Goal: Navigation & Orientation: Understand site structure

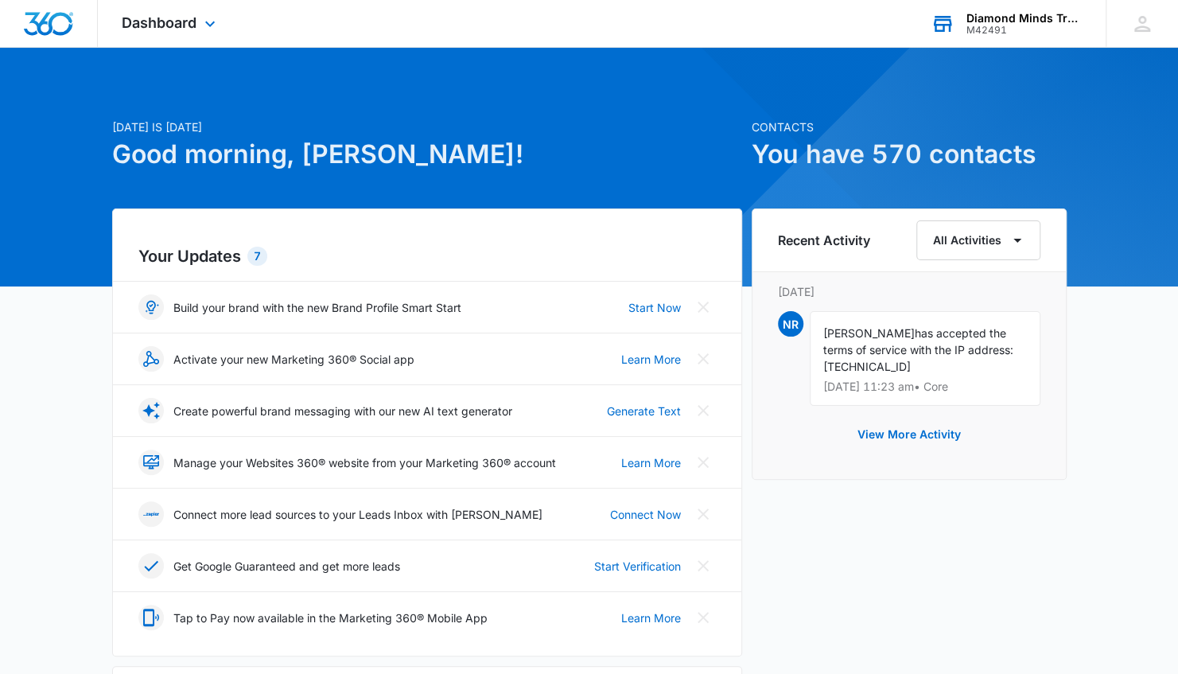
click at [1055, 12] on div "Diamond Minds Transformational Leadership Academy" at bounding box center [1025, 18] width 116 height 13
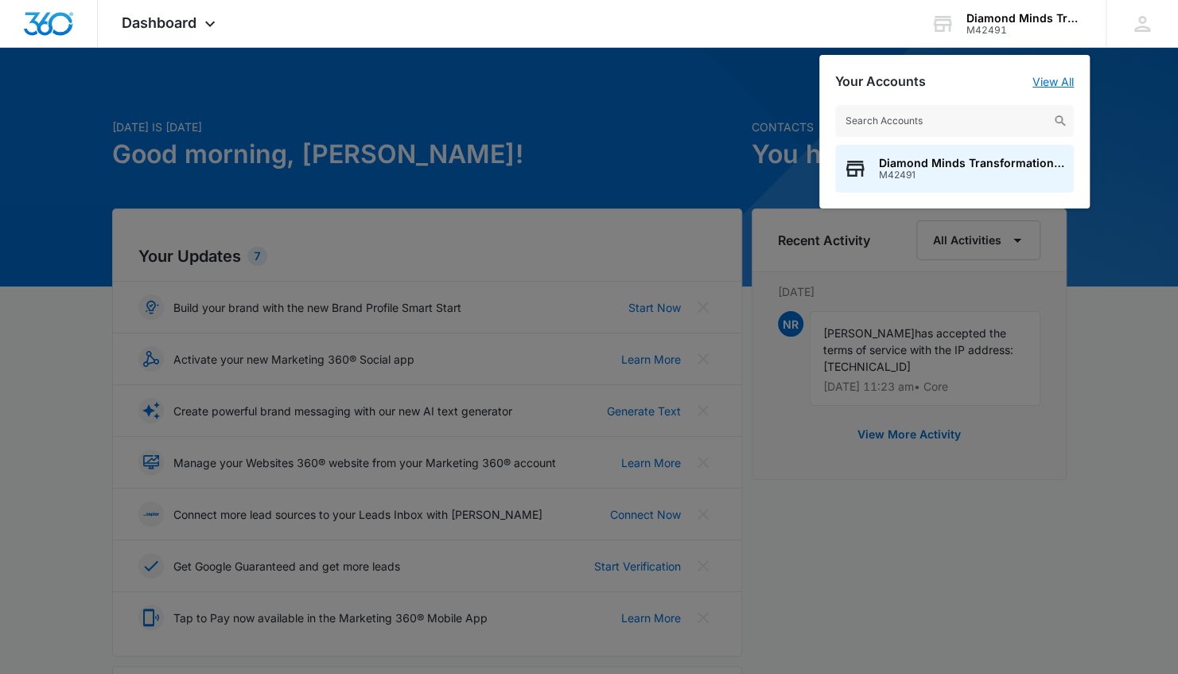
drag, startPoint x: 1060, startPoint y: 80, endPoint x: 999, endPoint y: 119, distance: 71.9
click at [1059, 80] on link "View All" at bounding box center [1053, 82] width 41 height 14
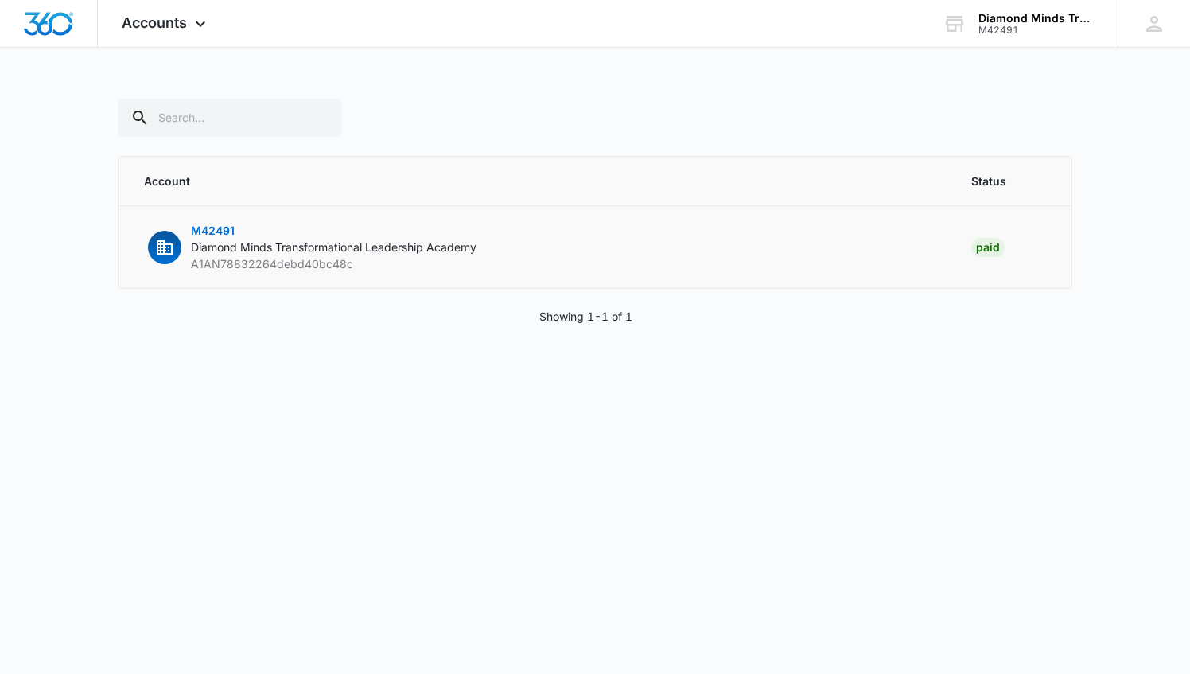
click at [383, 235] on p "M42491 Diamond Minds Transformational Leadership Academy A1AN78832264debd40bc48c" at bounding box center [334, 247] width 286 height 50
click at [336, 253] on p "M42491 Diamond Minds Transformational Leadership Academy A1AN78832264debd40bc48c" at bounding box center [334, 247] width 286 height 50
click at [205, 240] on span "Diamond Minds Transformational Leadership Academy" at bounding box center [334, 247] width 286 height 14
click at [216, 228] on span "M42491" at bounding box center [213, 231] width 44 height 14
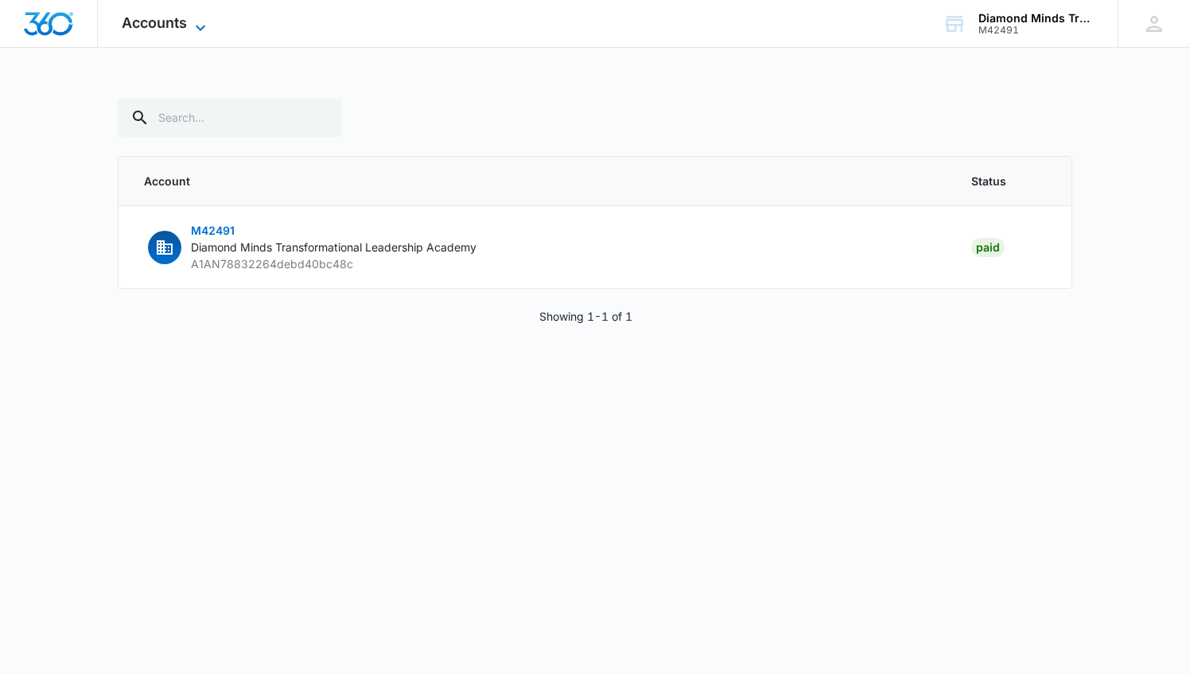
click at [201, 22] on icon at bounding box center [200, 27] width 19 height 19
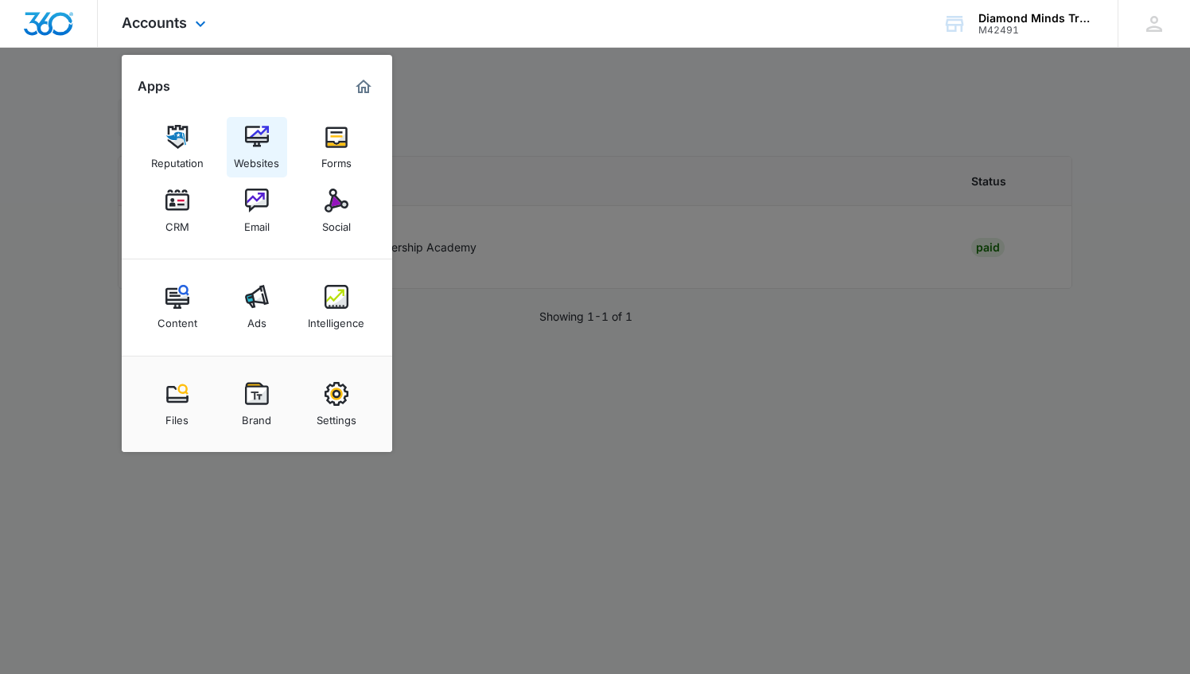
click at [255, 162] on div "Websites" at bounding box center [256, 159] width 45 height 21
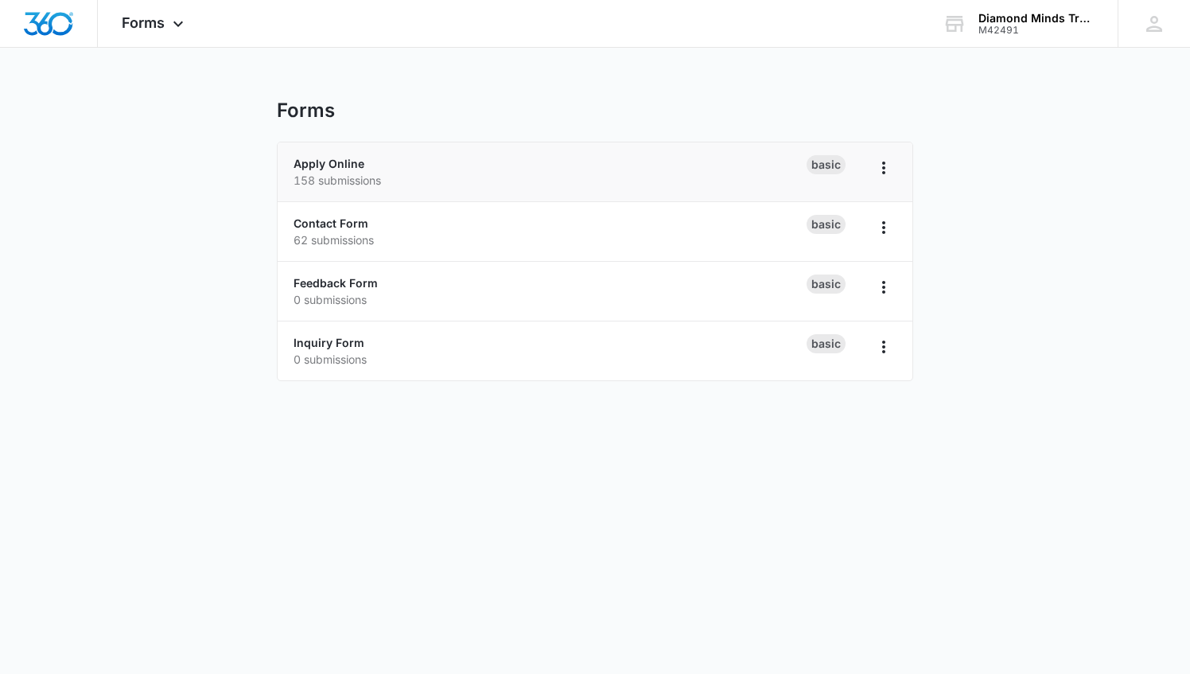
click at [377, 173] on p "158 submissions" at bounding box center [550, 180] width 513 height 17
click at [351, 185] on p "158 submissions" at bounding box center [550, 180] width 513 height 17
click at [877, 168] on icon "Overflow Menu" at bounding box center [883, 167] width 19 height 19
drag, startPoint x: 618, startPoint y: 164, endPoint x: 570, endPoint y: 169, distance: 48.8
click at [618, 163] on div "Apply Online 158 submissions" at bounding box center [550, 171] width 513 height 33
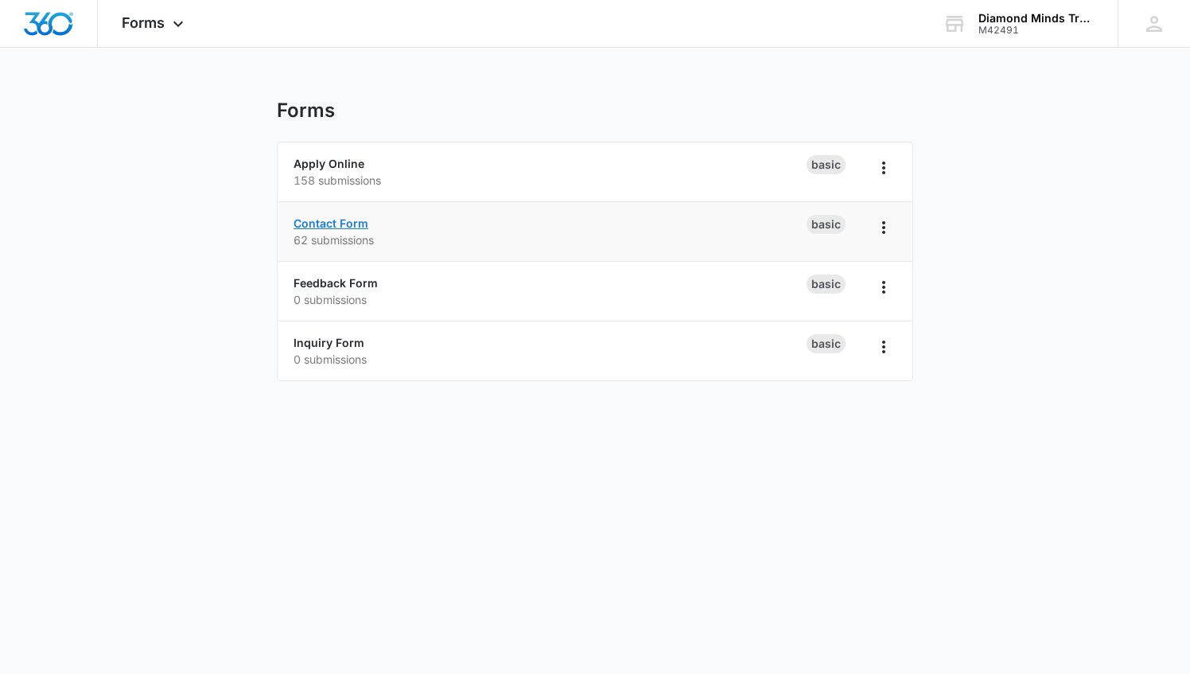
click at [340, 222] on link "Contact Form" at bounding box center [331, 223] width 75 height 14
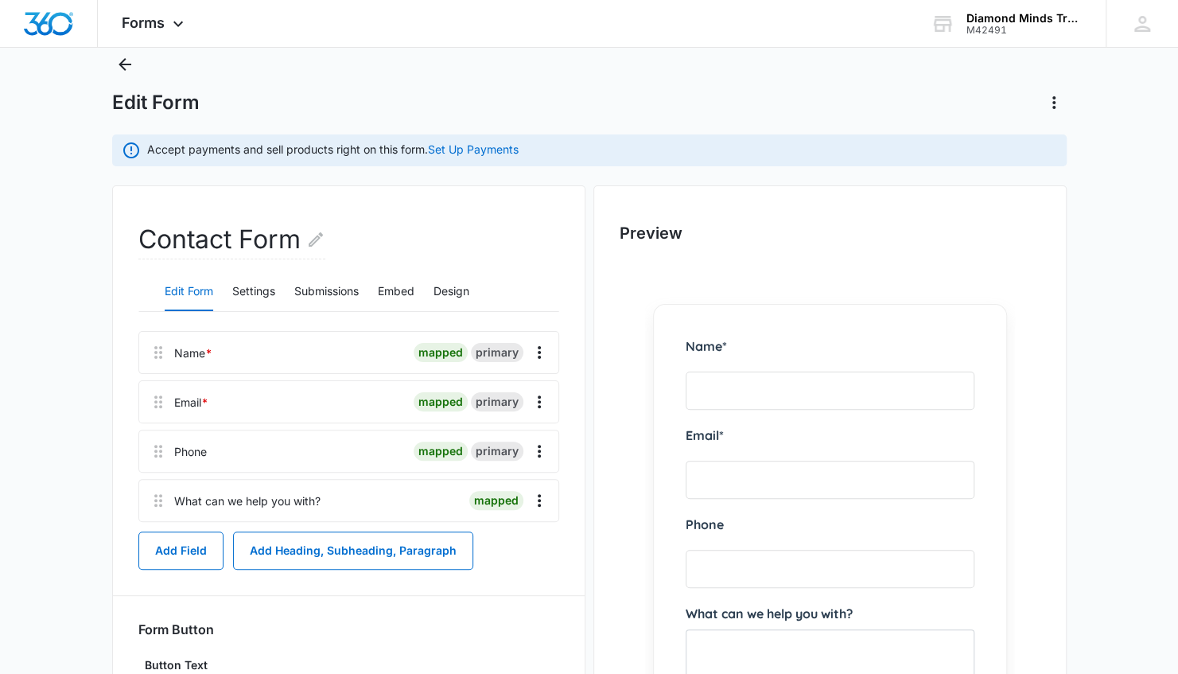
scroll to position [24, 0]
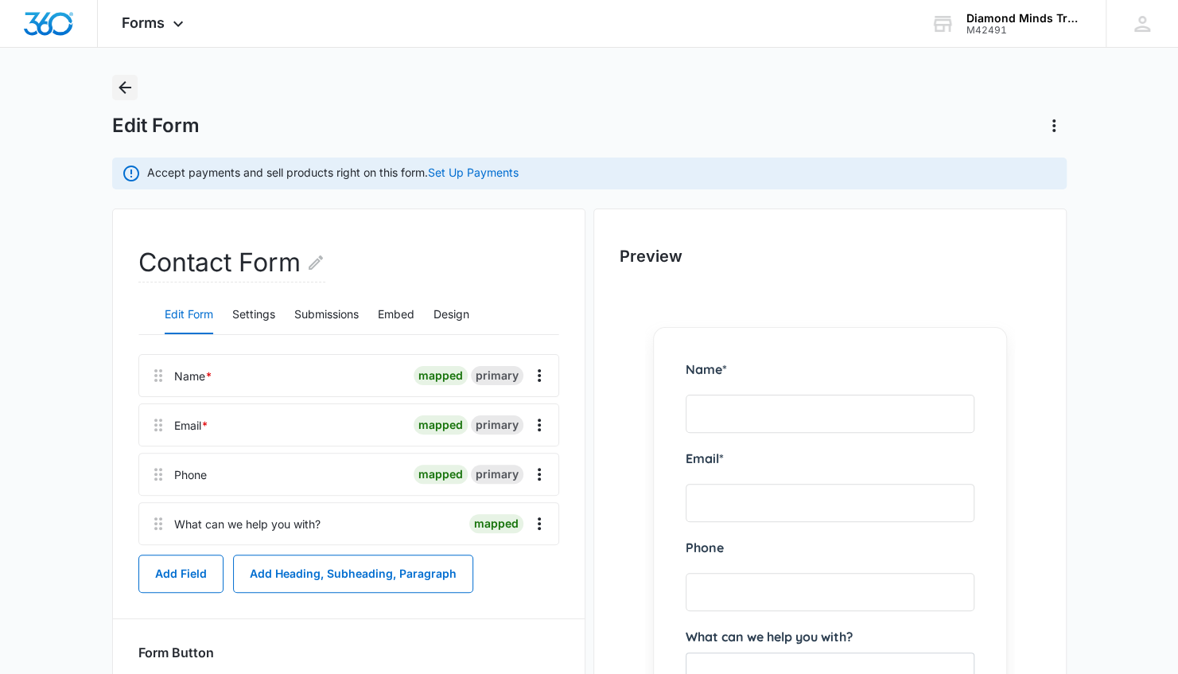
click at [131, 84] on icon "Back" at bounding box center [124, 87] width 19 height 19
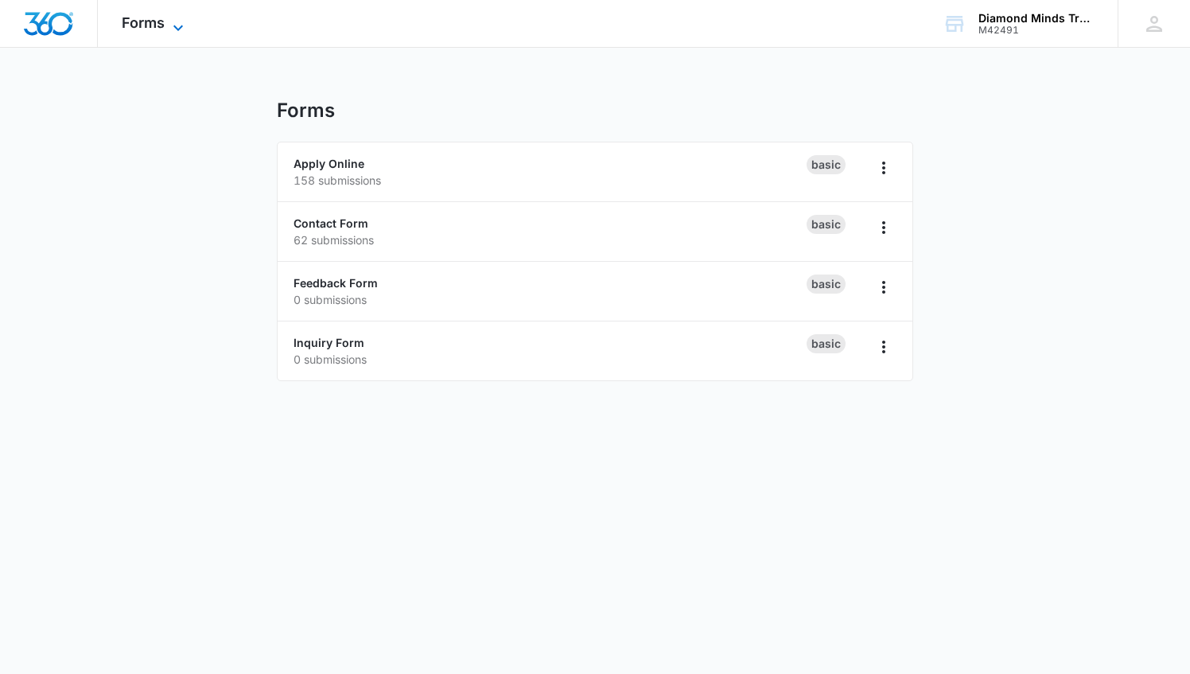
click at [157, 25] on span "Forms" at bounding box center [143, 22] width 43 height 17
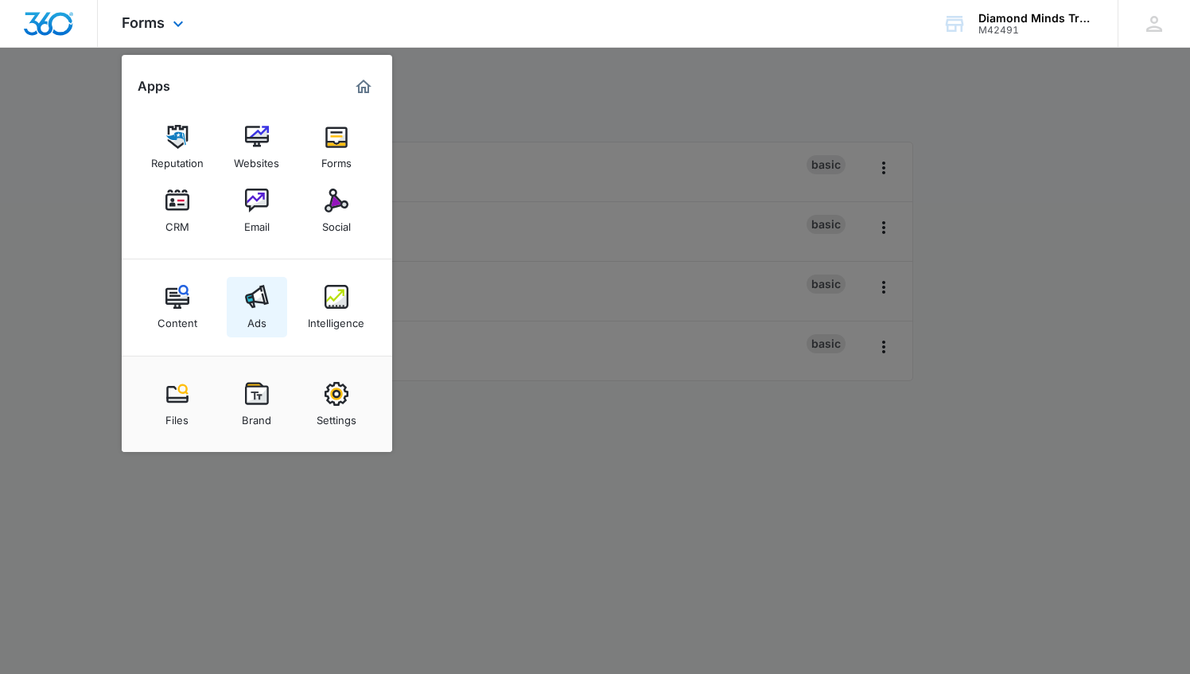
click at [253, 305] on img at bounding box center [257, 297] width 24 height 24
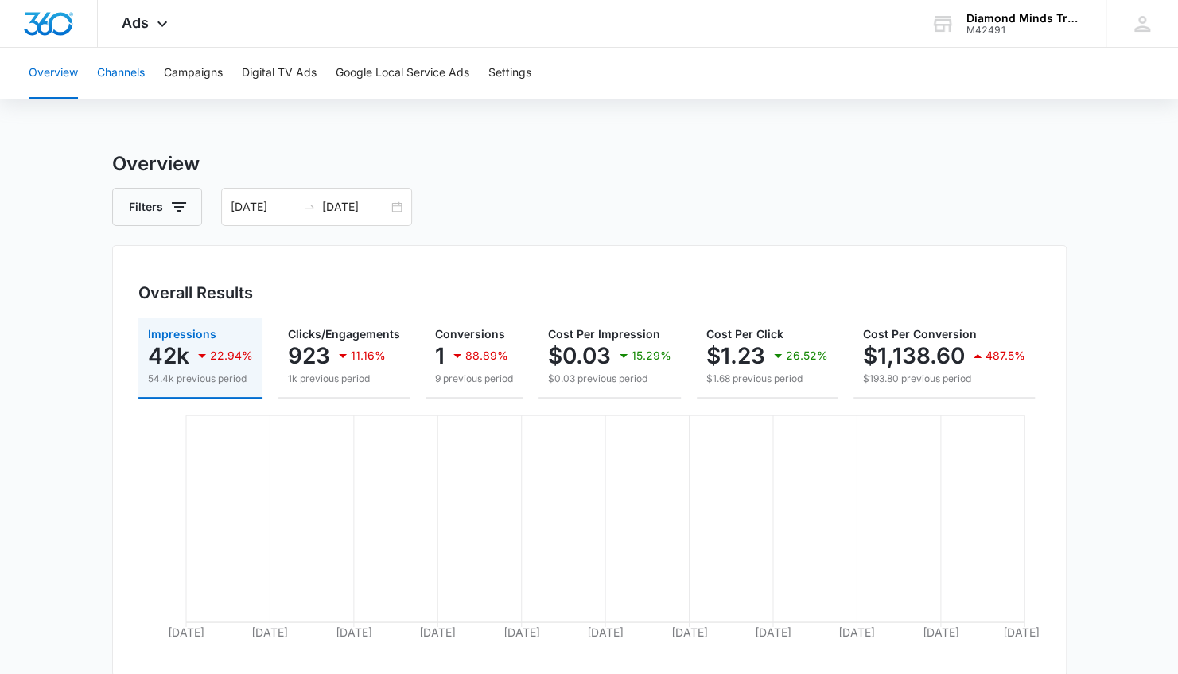
click at [135, 75] on button "Channels" at bounding box center [121, 73] width 48 height 51
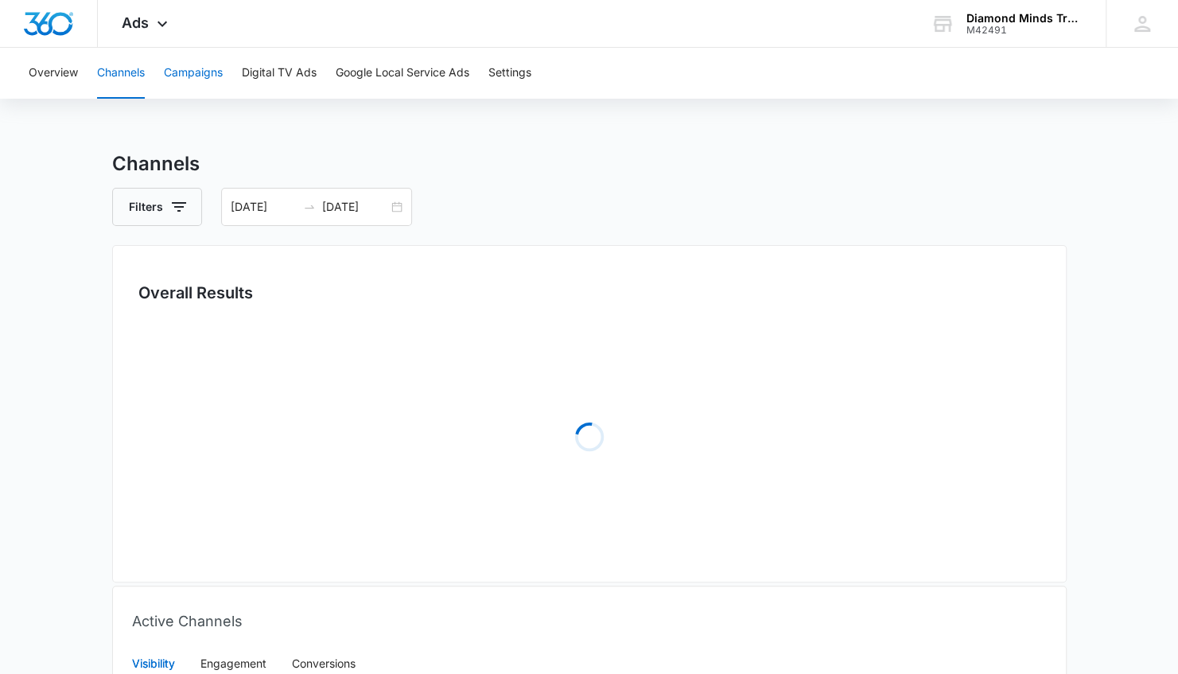
click at [196, 72] on button "Campaigns" at bounding box center [193, 73] width 59 height 51
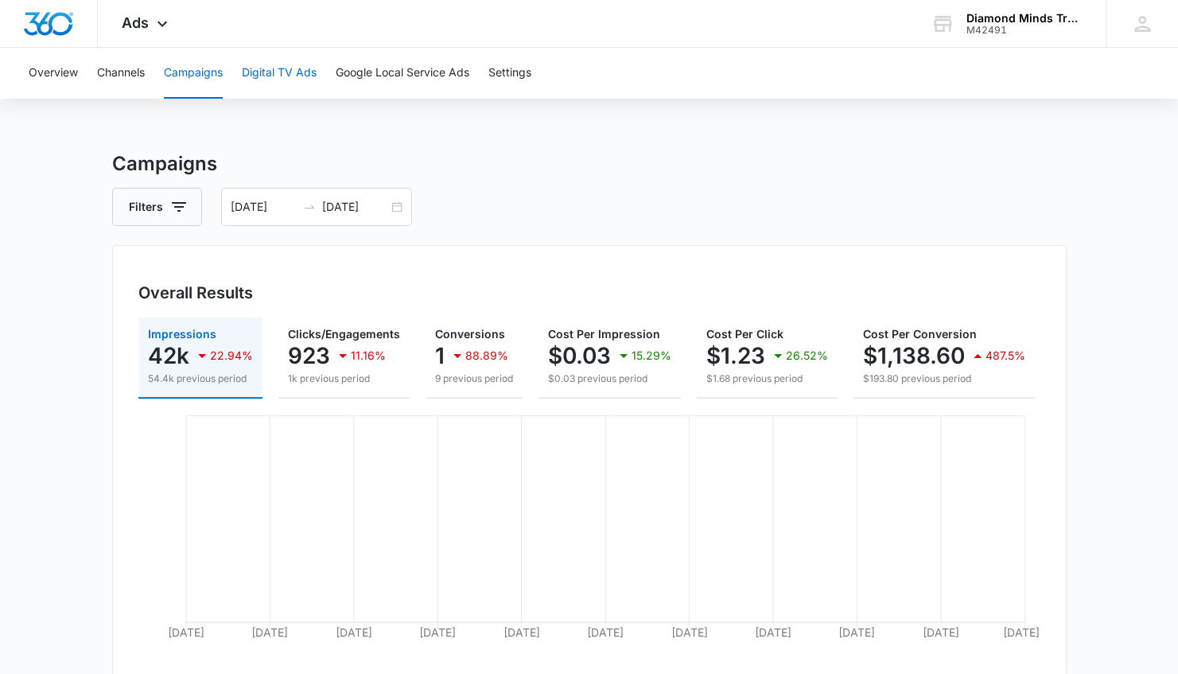
click at [276, 78] on button "Digital TV Ads" at bounding box center [279, 73] width 75 height 51
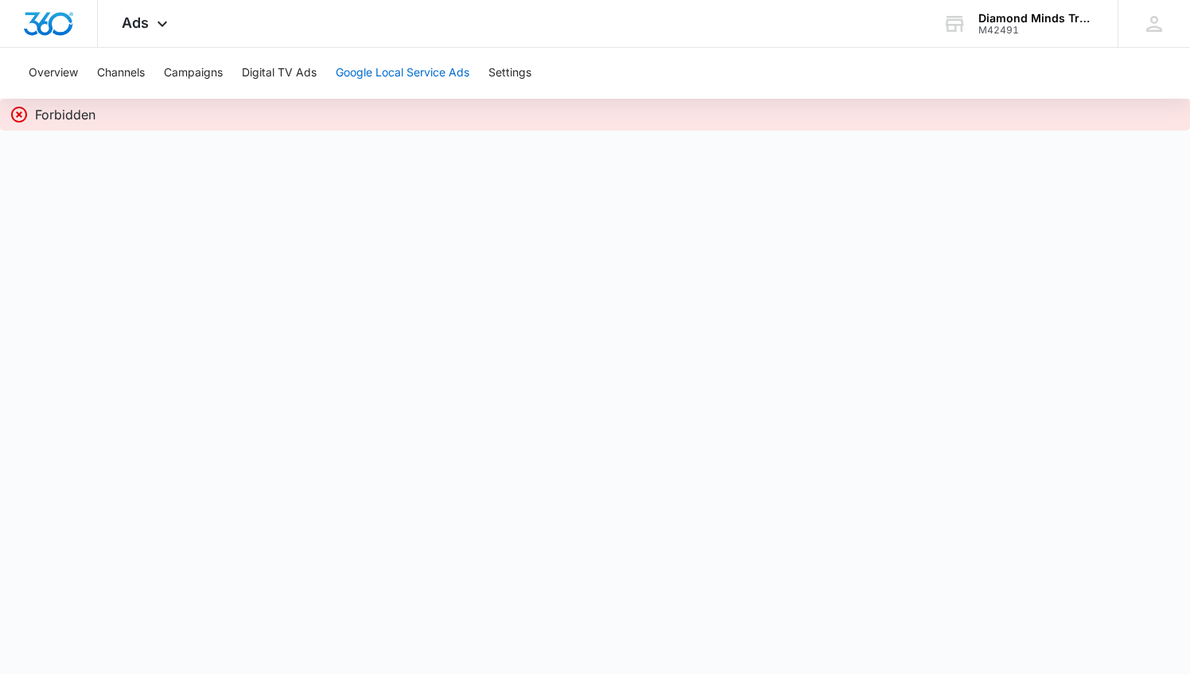
click at [366, 75] on button "Google Local Service Ads" at bounding box center [403, 73] width 134 height 51
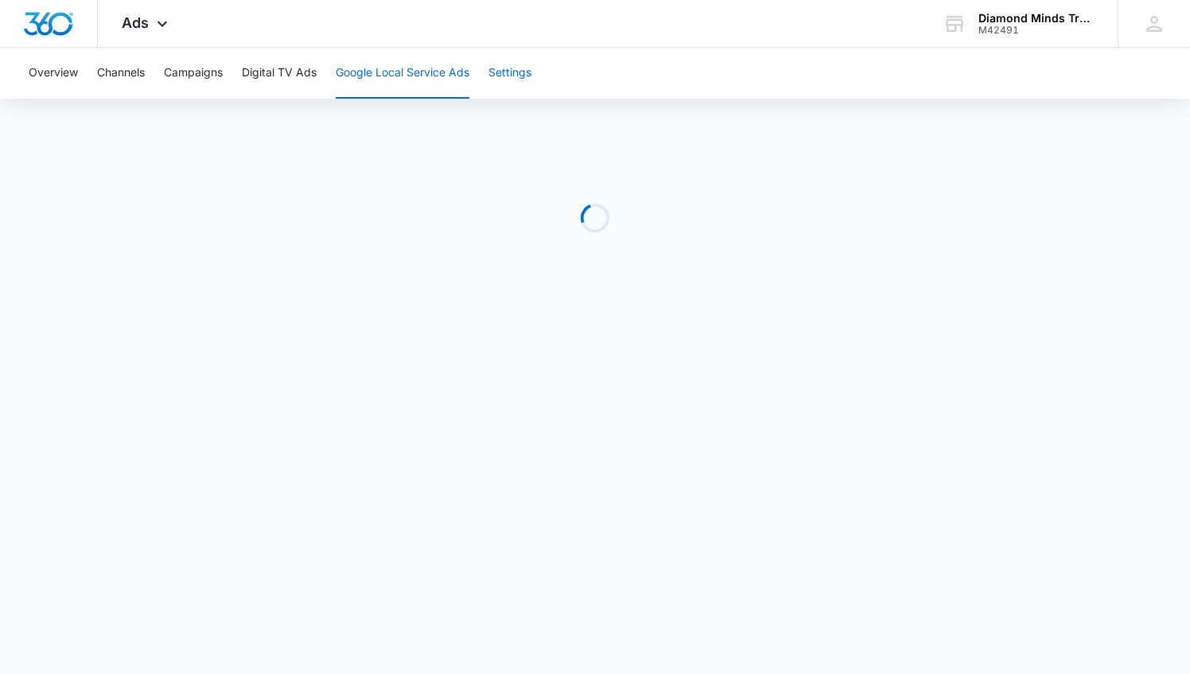
click at [523, 70] on button "Settings" at bounding box center [509, 73] width 43 height 51
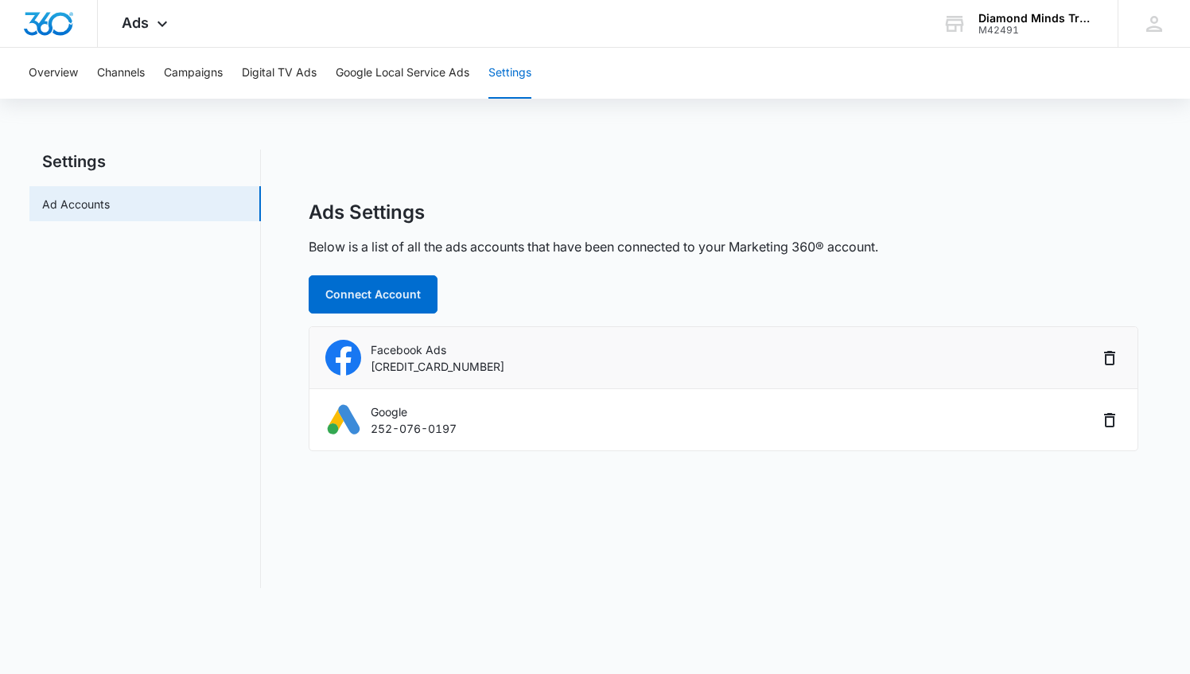
click at [391, 354] on p "Facebook Ads" at bounding box center [438, 349] width 134 height 17
click at [78, 71] on div "Overview Channels Campaigns Digital TV Ads Google Local Service Ads Settings" at bounding box center [595, 73] width 1152 height 51
click at [142, 32] on div "Ads Apps Reputation Websites Forms CRM Email Social Content Ads Intelligence Fi…" at bounding box center [147, 23] width 98 height 47
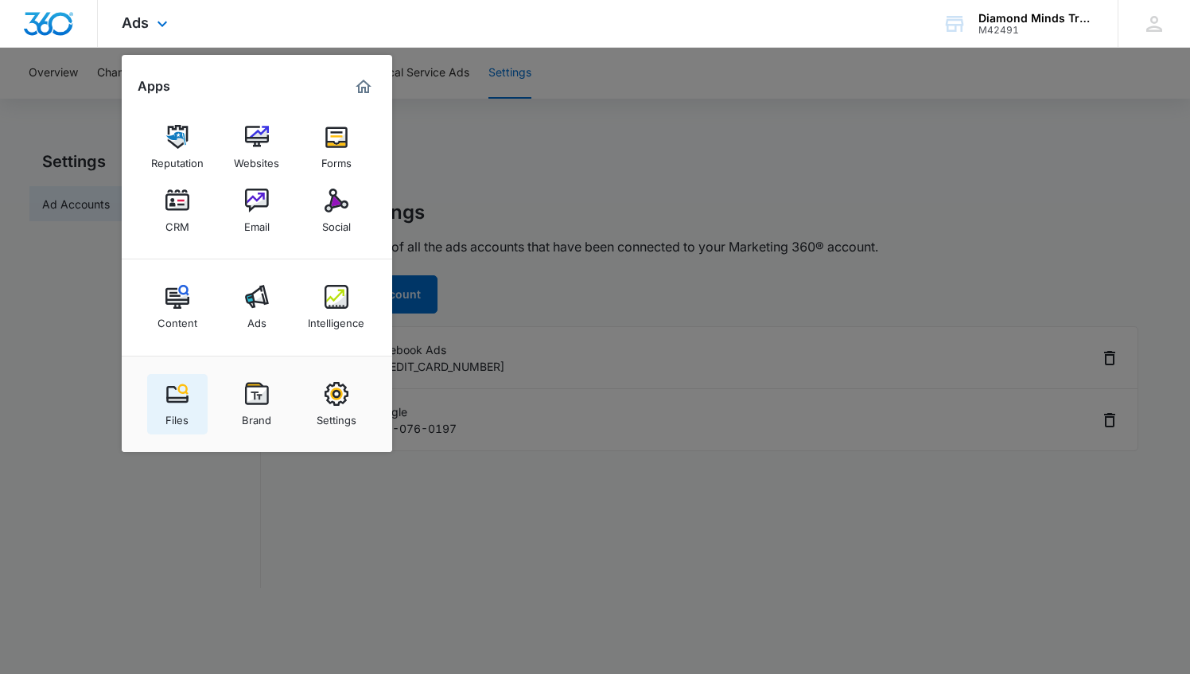
click at [183, 408] on div "Files" at bounding box center [176, 416] width 23 height 21
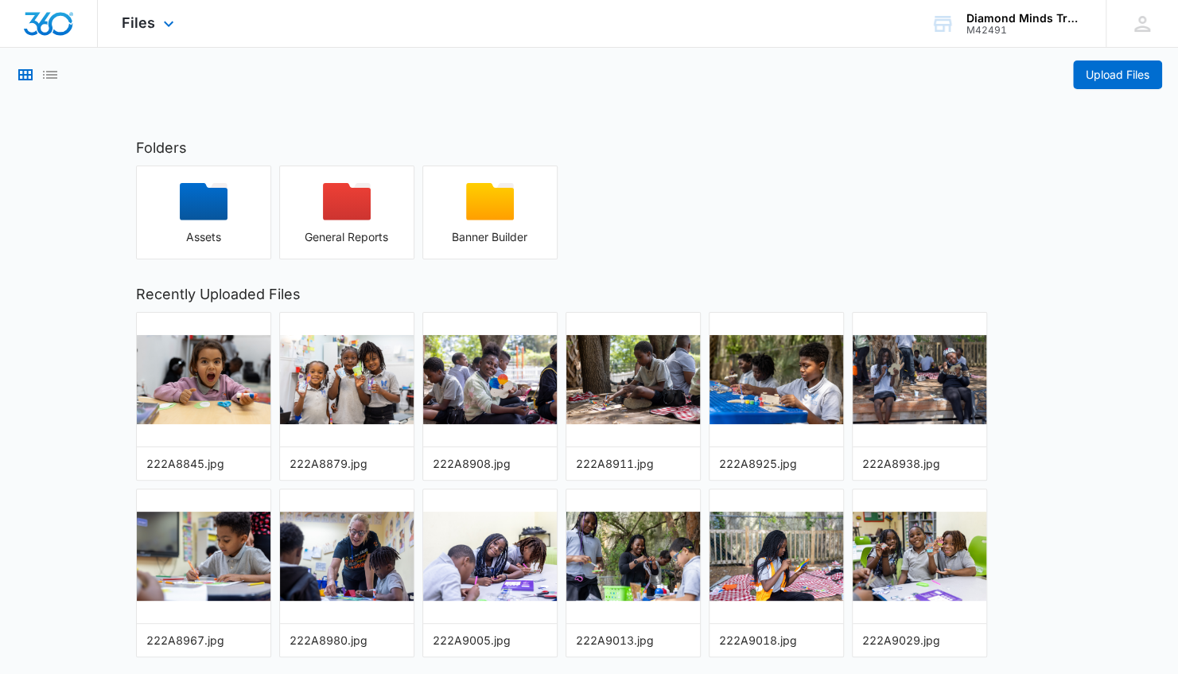
click at [156, 24] on div "Files Apps Reputation Websites Forms CRM Email Social Content Ads Intelligence …" at bounding box center [150, 23] width 104 height 47
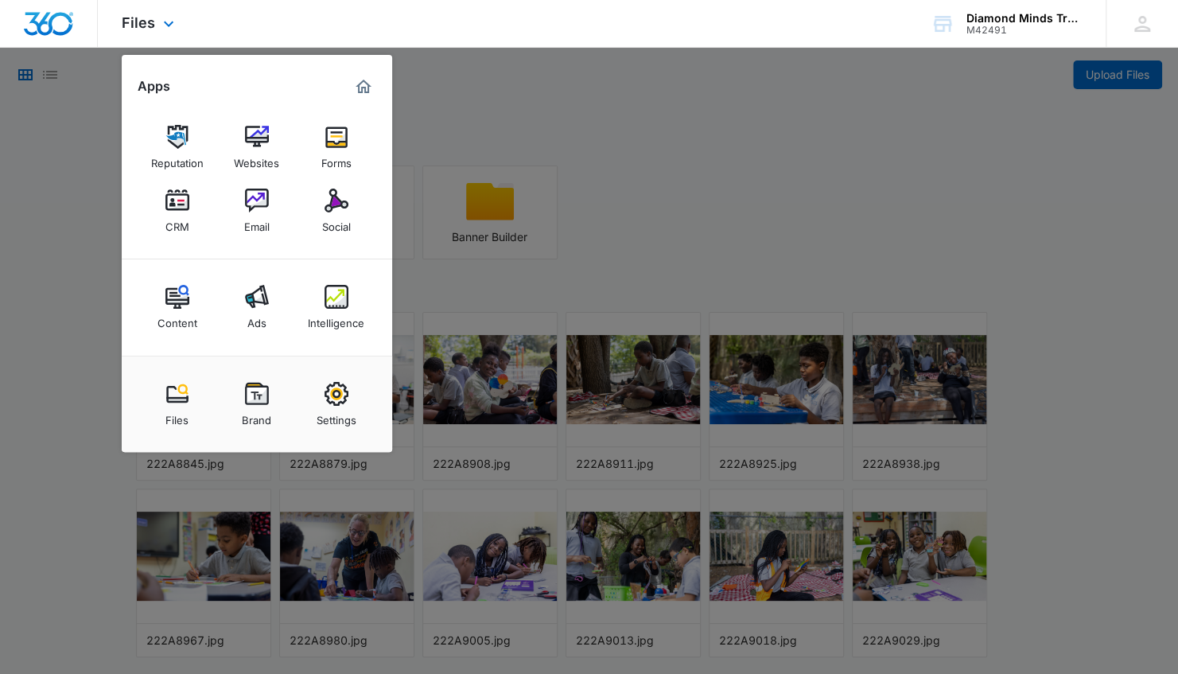
click at [363, 84] on img "Marketing 360® Dashboard" at bounding box center [363, 86] width 19 height 19
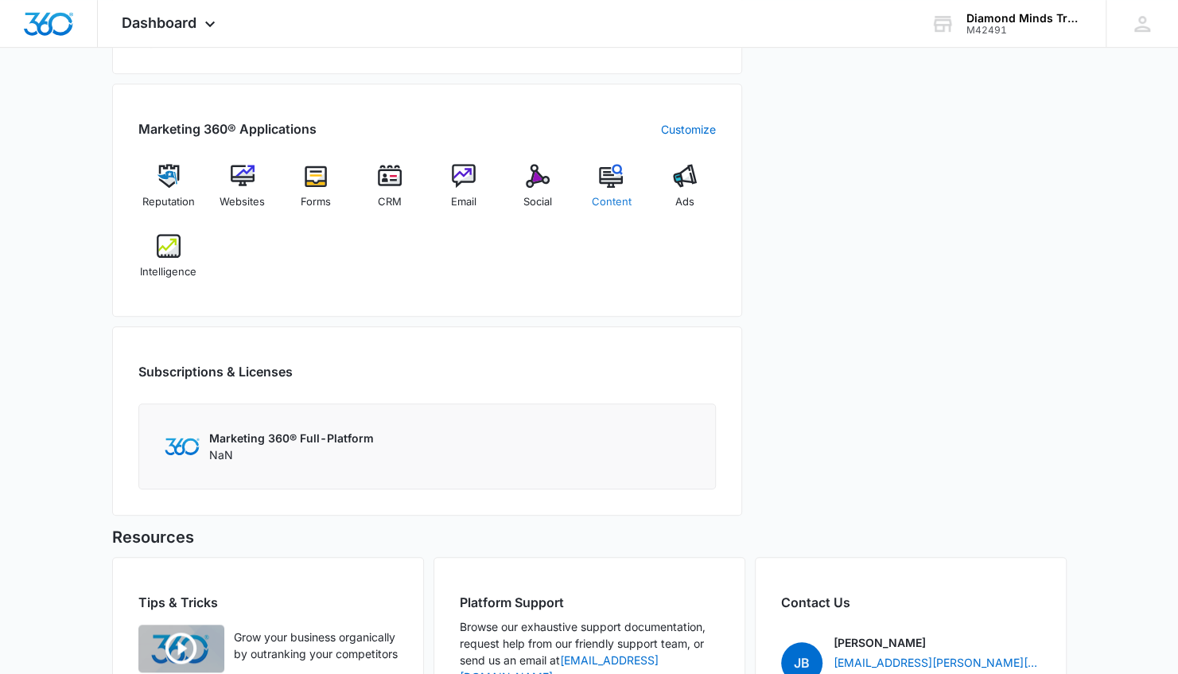
scroll to position [716, 0]
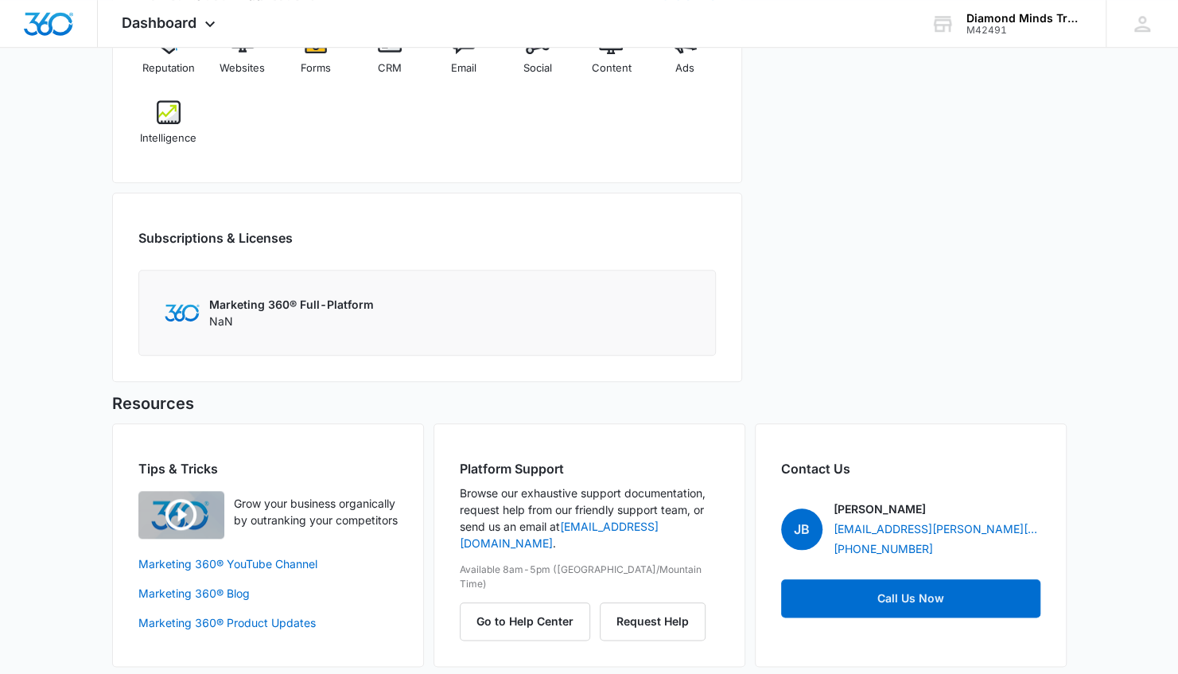
click at [215, 312] on div "Marketing 360® Full-Platform NaN" at bounding box center [291, 312] width 165 height 33
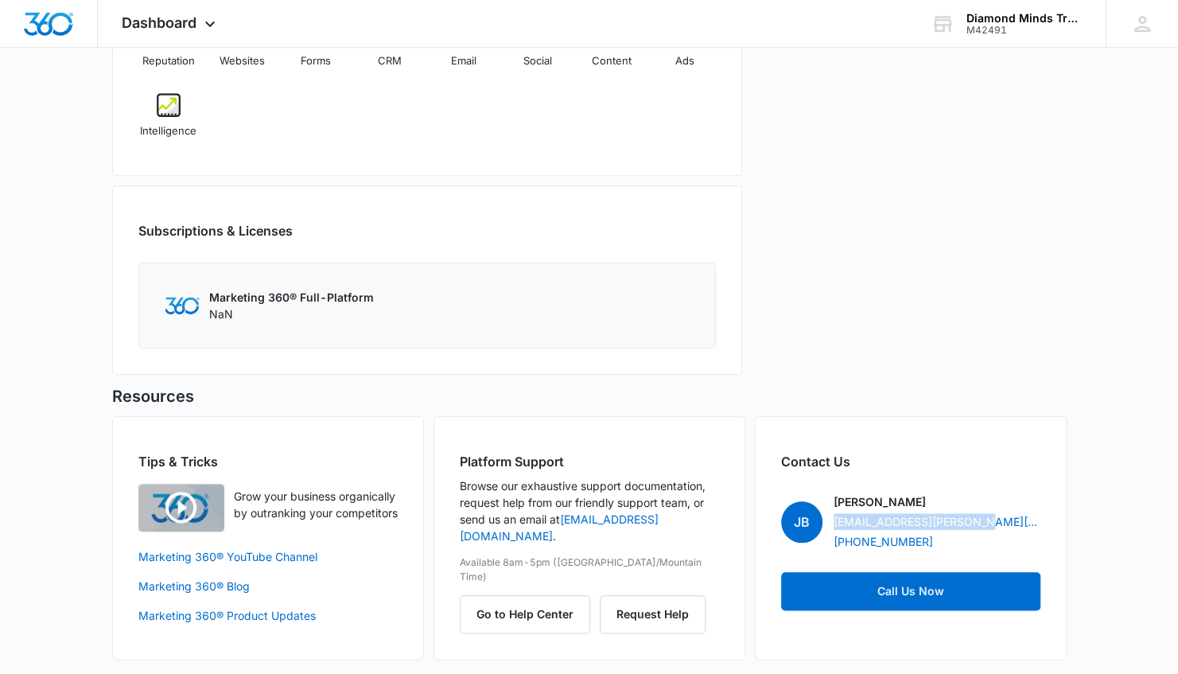
drag, startPoint x: 990, startPoint y: 515, endPoint x: 830, endPoint y: 525, distance: 159.4
click at [830, 525] on div "[PERSON_NAME] Bingham [EMAIL_ADDRESS][PERSON_NAME][DOMAIN_NAME] [PHONE_NUMBER]" at bounding box center [910, 521] width 259 height 56
drag, startPoint x: 830, startPoint y: 525, endPoint x: 841, endPoint y: 518, distance: 12.6
drag, startPoint x: 841, startPoint y: 518, endPoint x: 754, endPoint y: 363, distance: 177.7
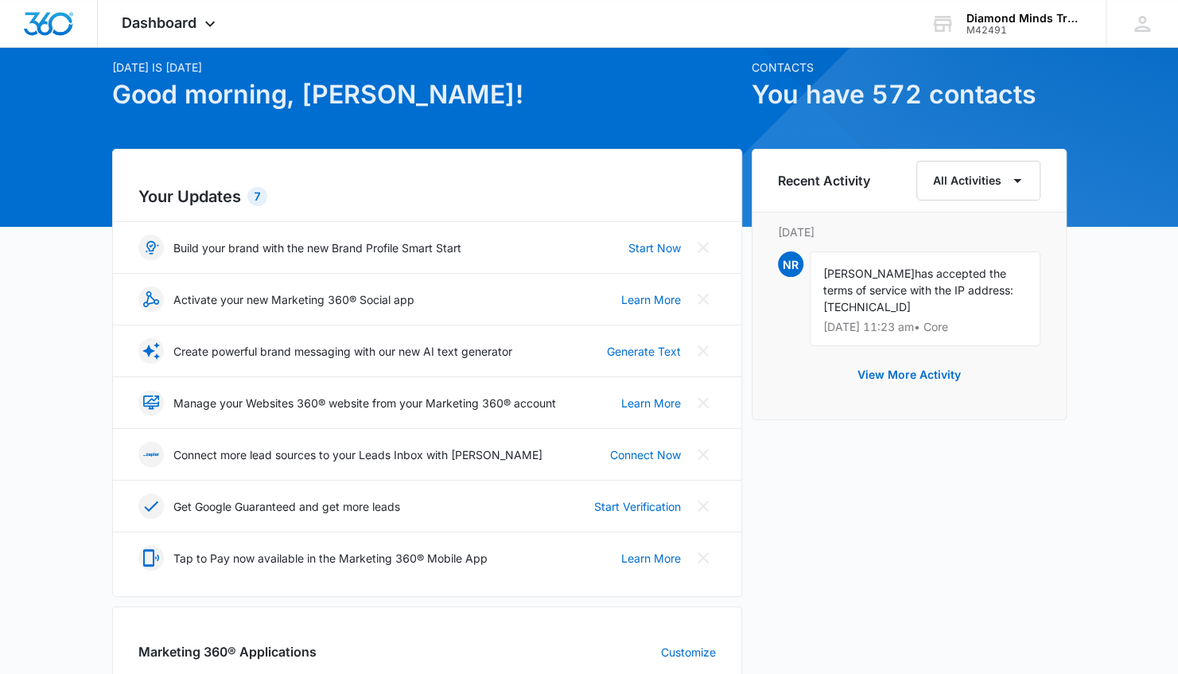
scroll to position [0, 0]
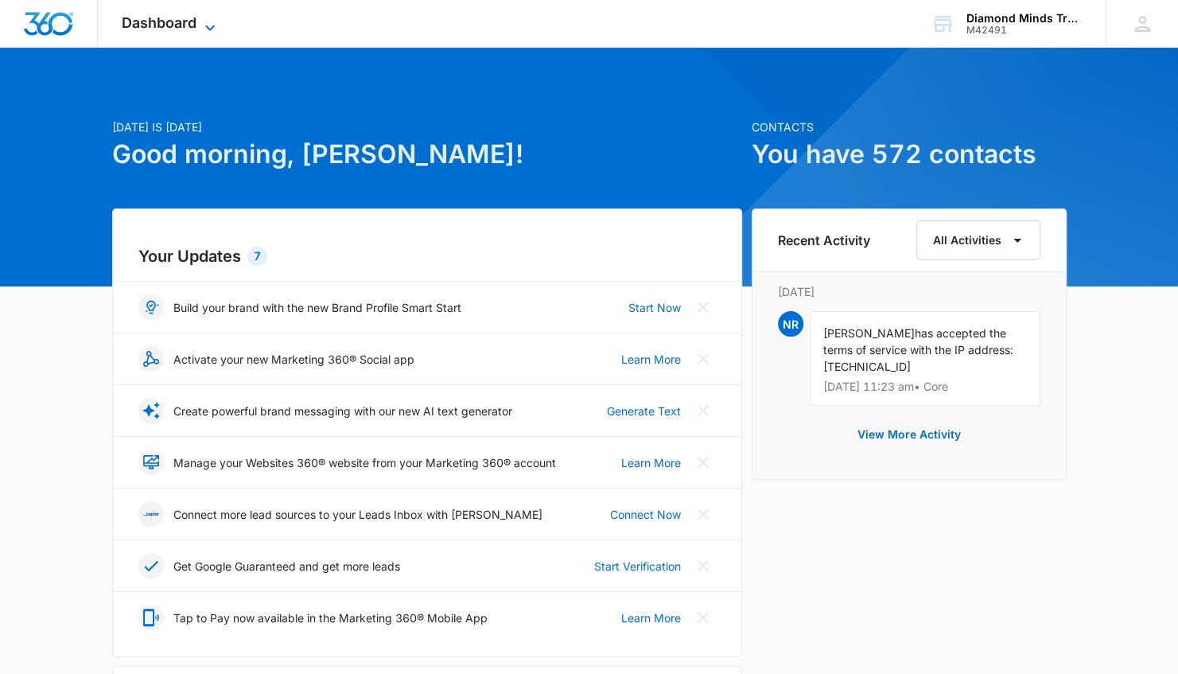
click at [200, 18] on icon at bounding box center [209, 27] width 19 height 19
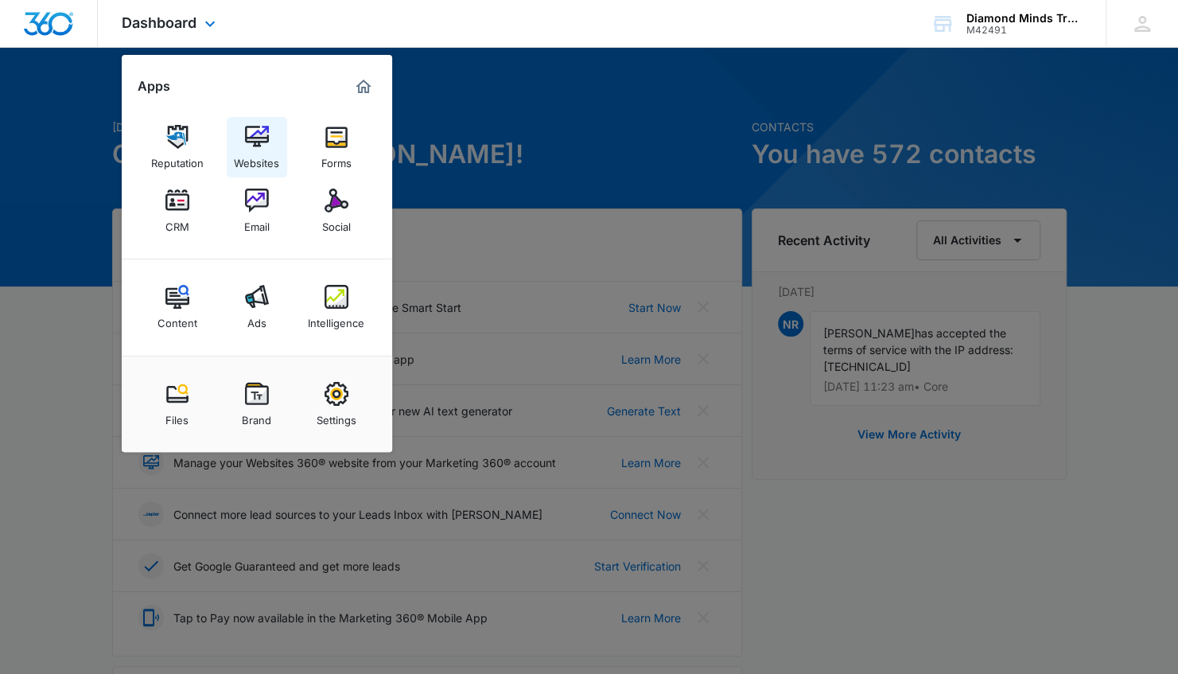
click at [259, 148] on link "Websites" at bounding box center [257, 147] width 60 height 60
